Goal: Information Seeking & Learning: Learn about a topic

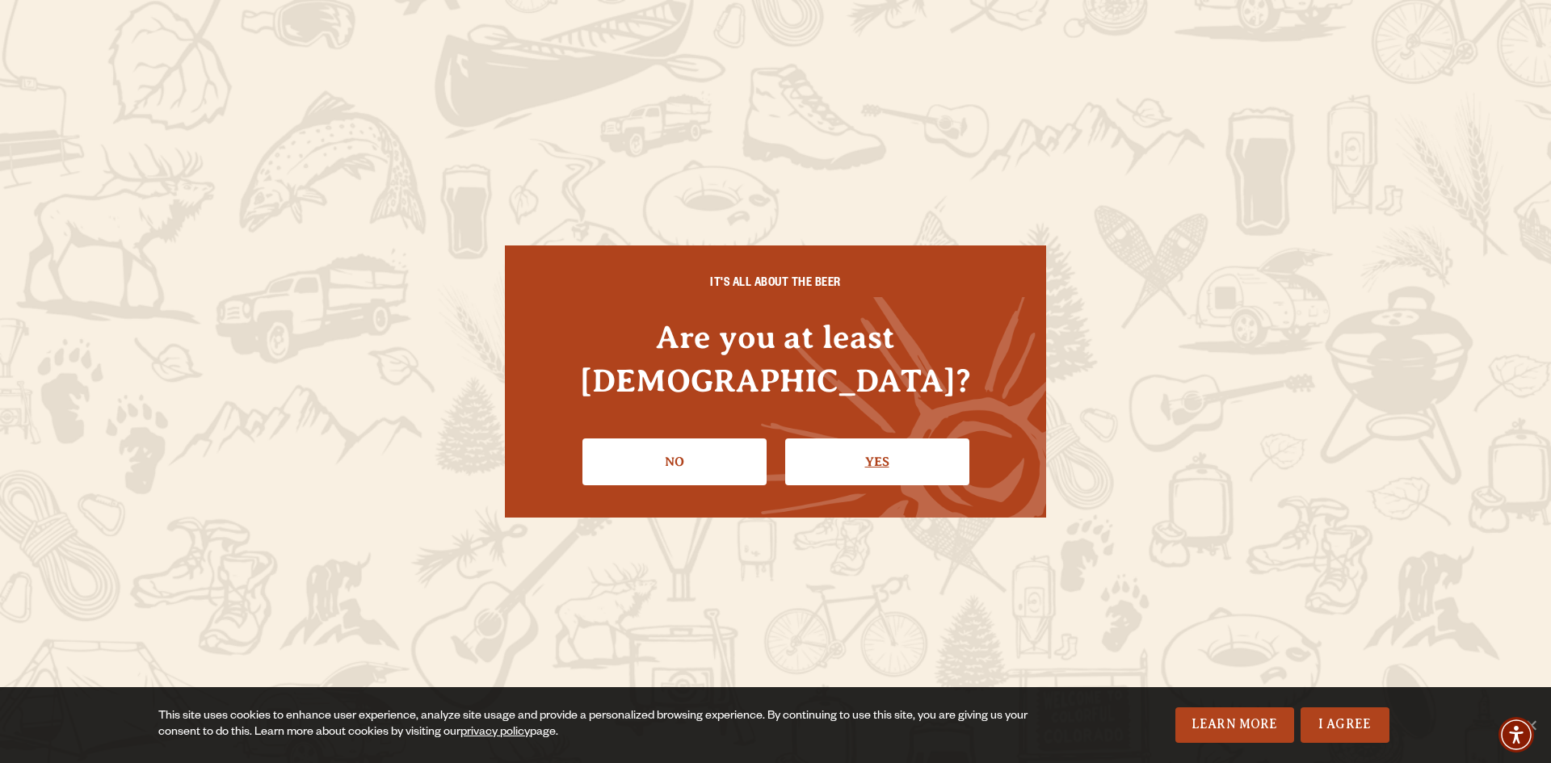
click at [893, 451] on link "Yes" at bounding box center [877, 462] width 184 height 47
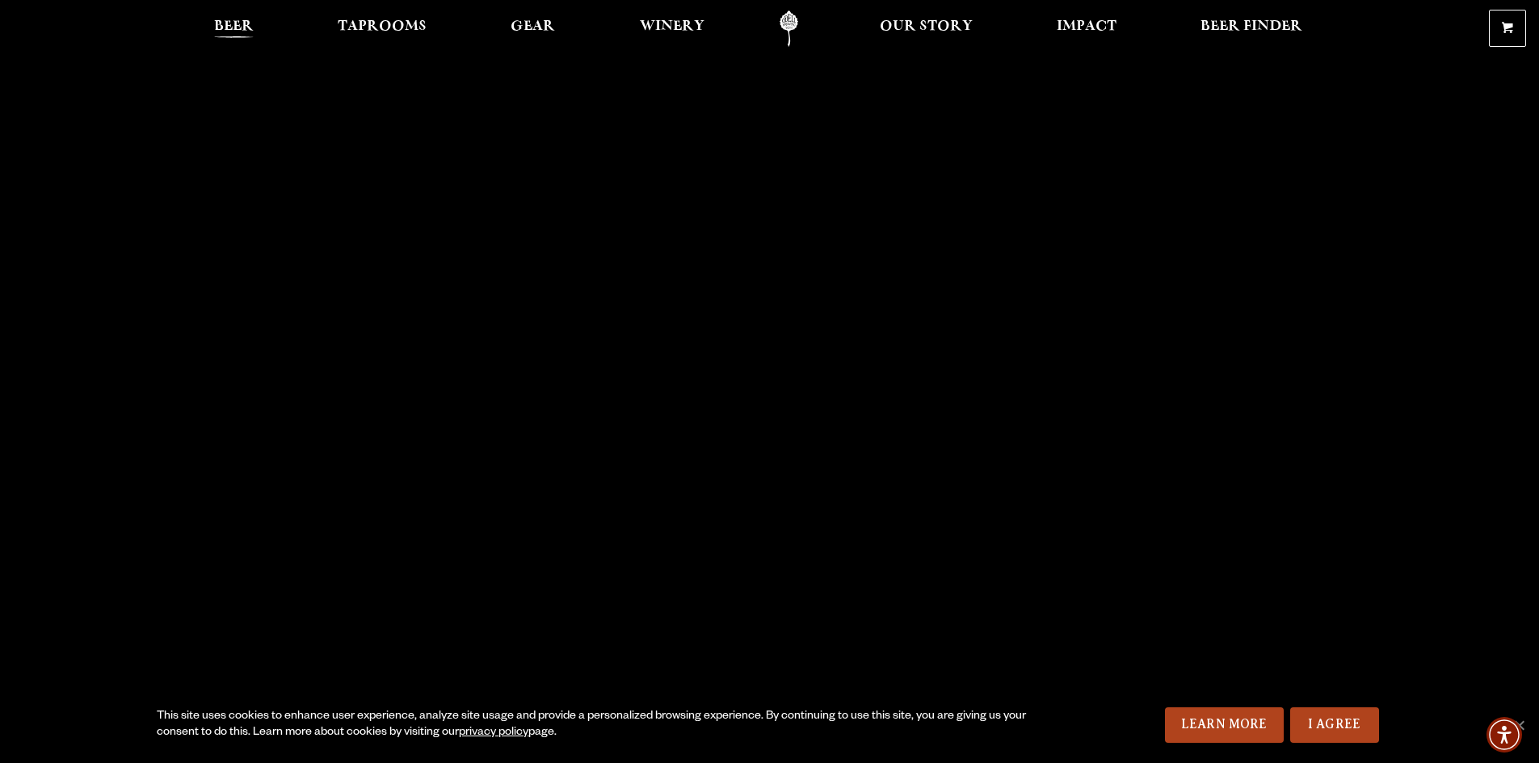
click at [235, 33] on span "Beer" at bounding box center [234, 26] width 40 height 13
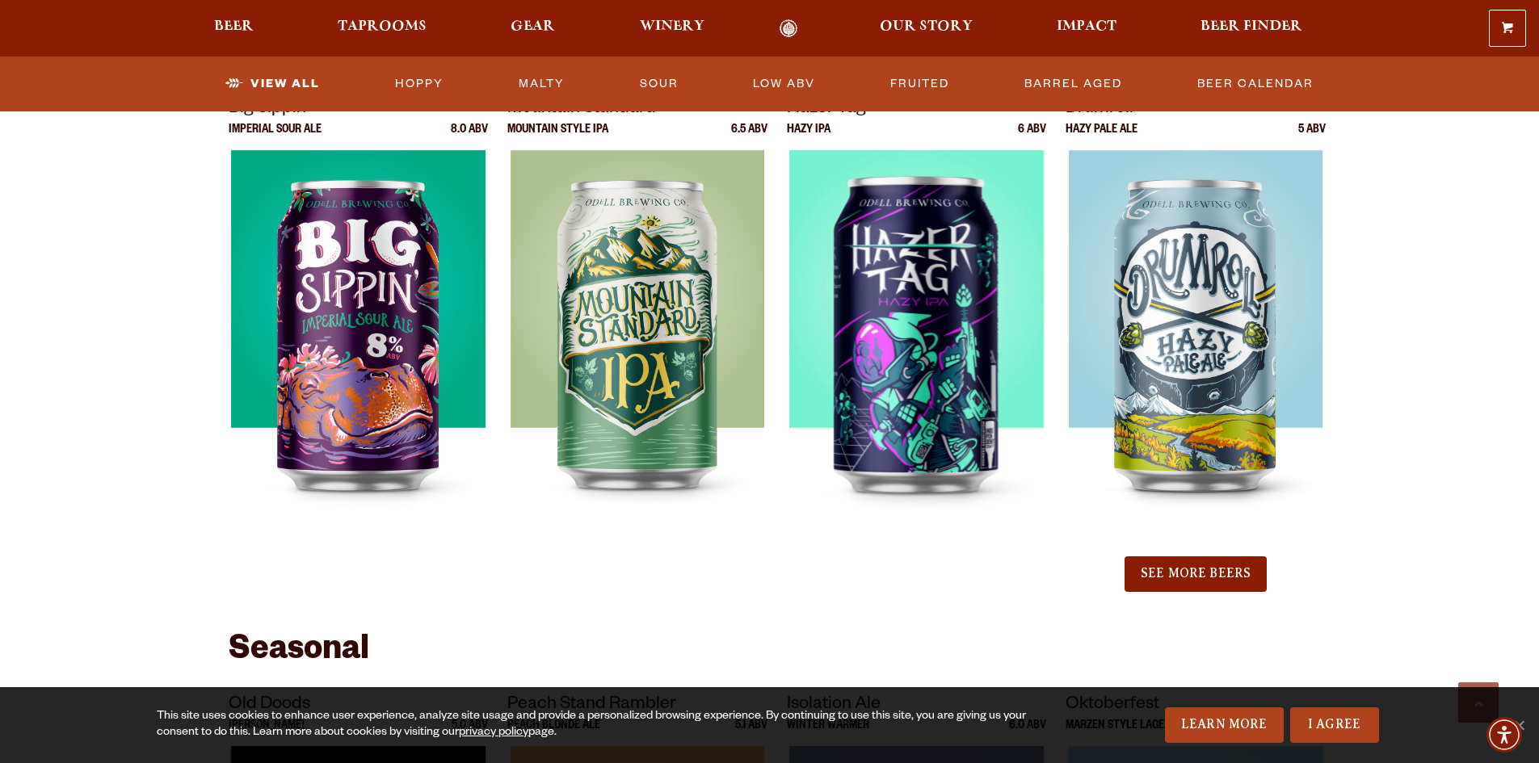
scroll to position [1777, 0]
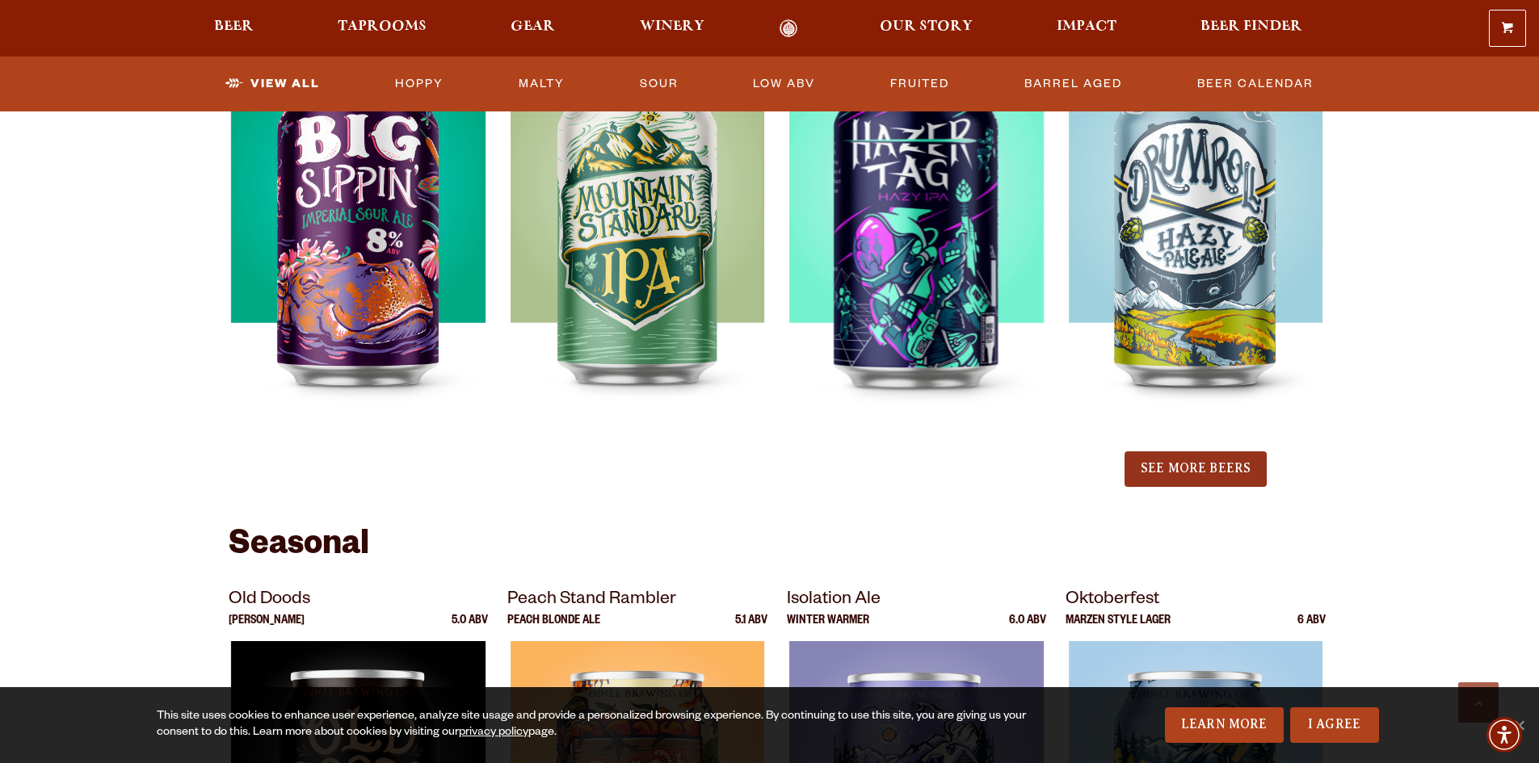
click at [1166, 463] on button "See More Beers" at bounding box center [1195, 470] width 142 height 36
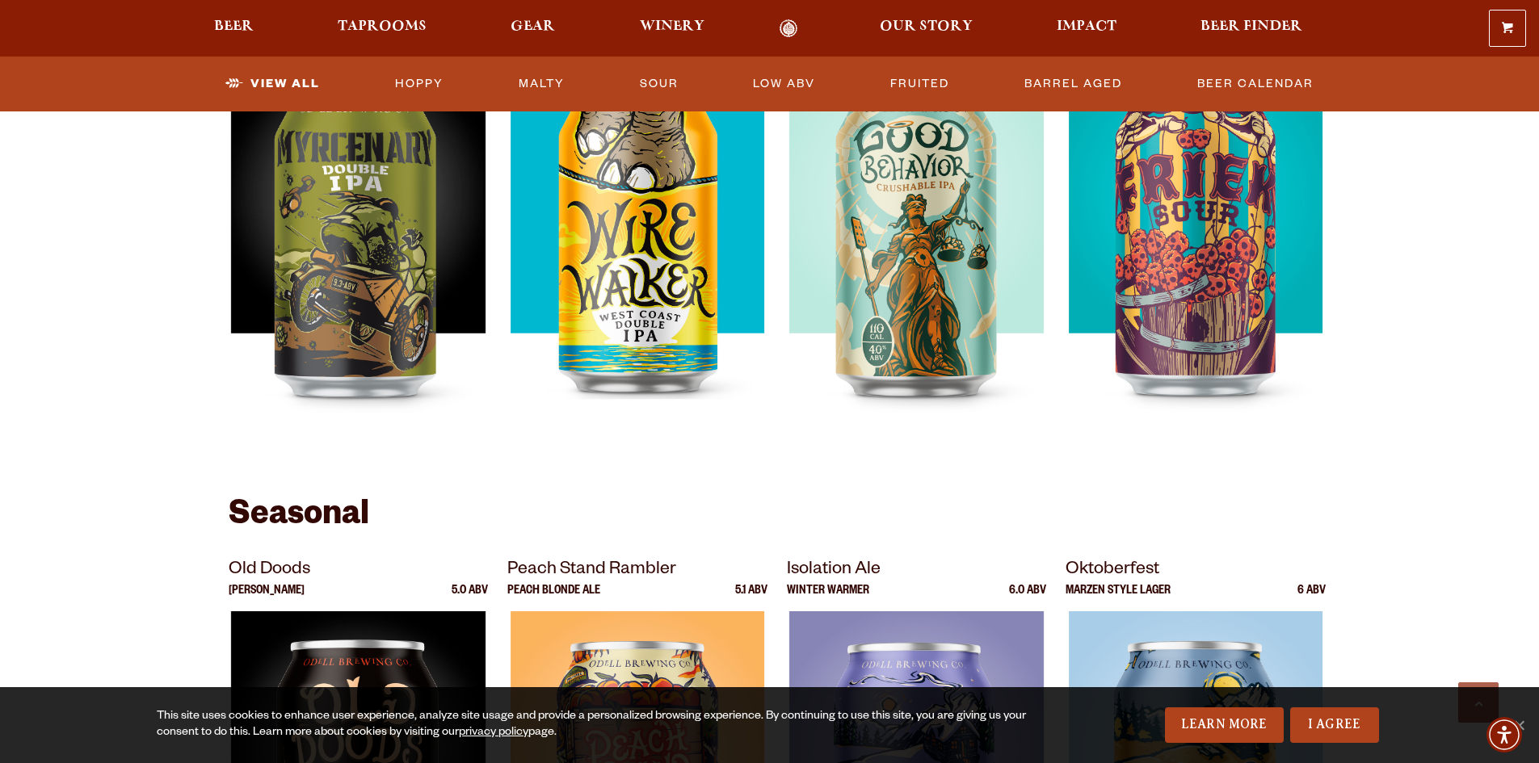
scroll to position [2019, 0]
